Goal: Information Seeking & Learning: Learn about a topic

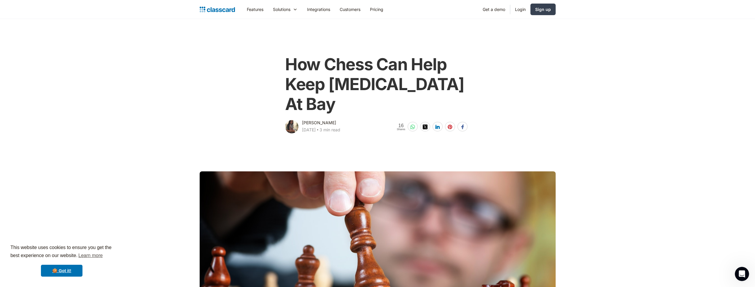
click at [167, 98] on main "How Chess Can Help Keep [MEDICAL_DATA] At [GEOGRAPHIC_DATA][PERSON_NAME] [DATE]…" at bounding box center [377, 77] width 755 height 116
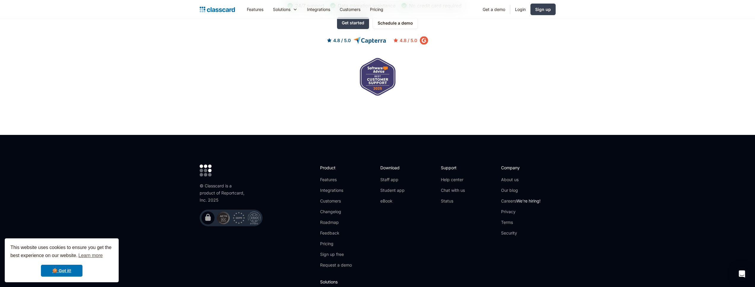
scroll to position [1935, 0]
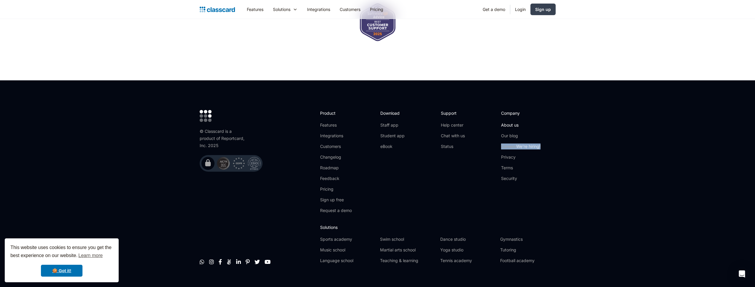
click at [514, 122] on link "About us" at bounding box center [520, 125] width 39 height 6
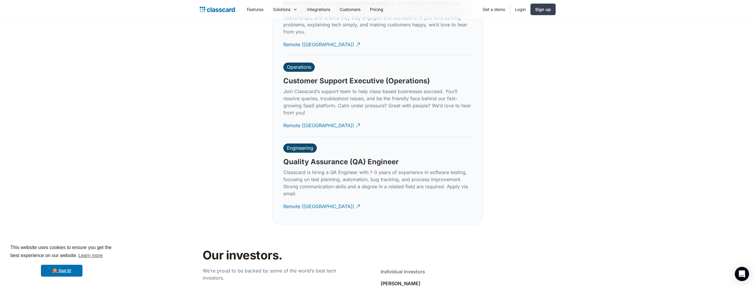
scroll to position [1908, 0]
